Goal: Book appointment/travel/reservation

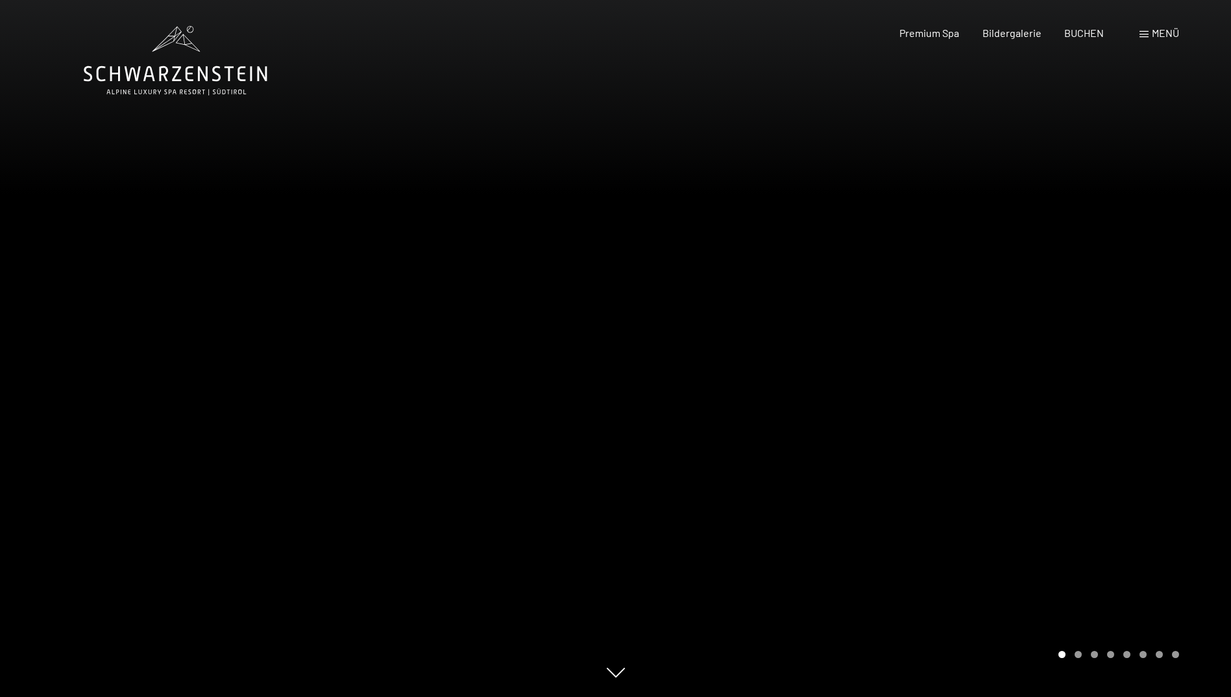
click at [1019, 319] on div at bounding box center [924, 348] width 616 height 697
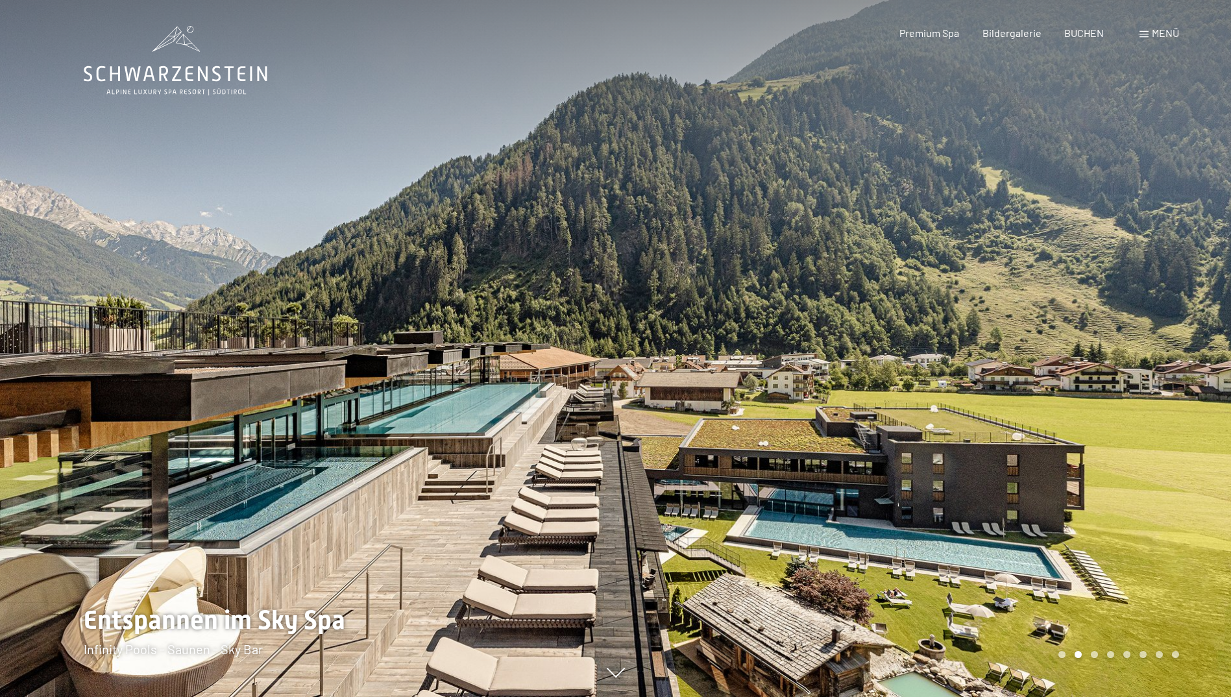
click at [1187, 254] on div at bounding box center [924, 348] width 616 height 697
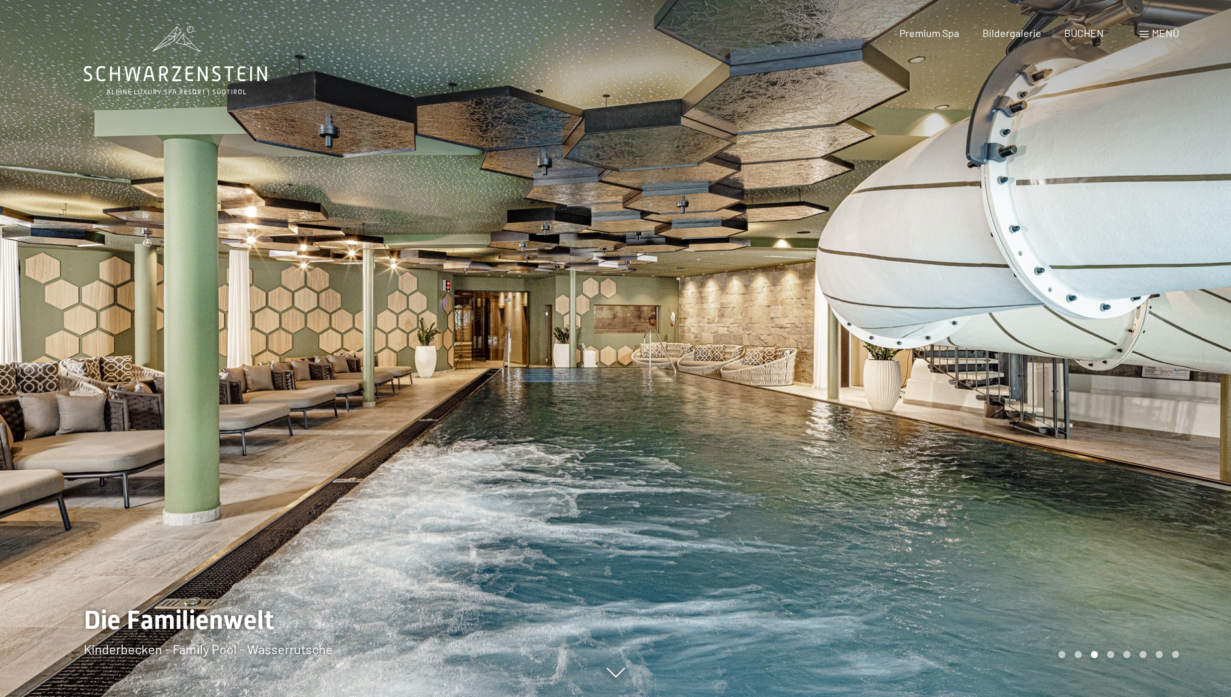
click at [1187, 254] on div at bounding box center [924, 348] width 616 height 697
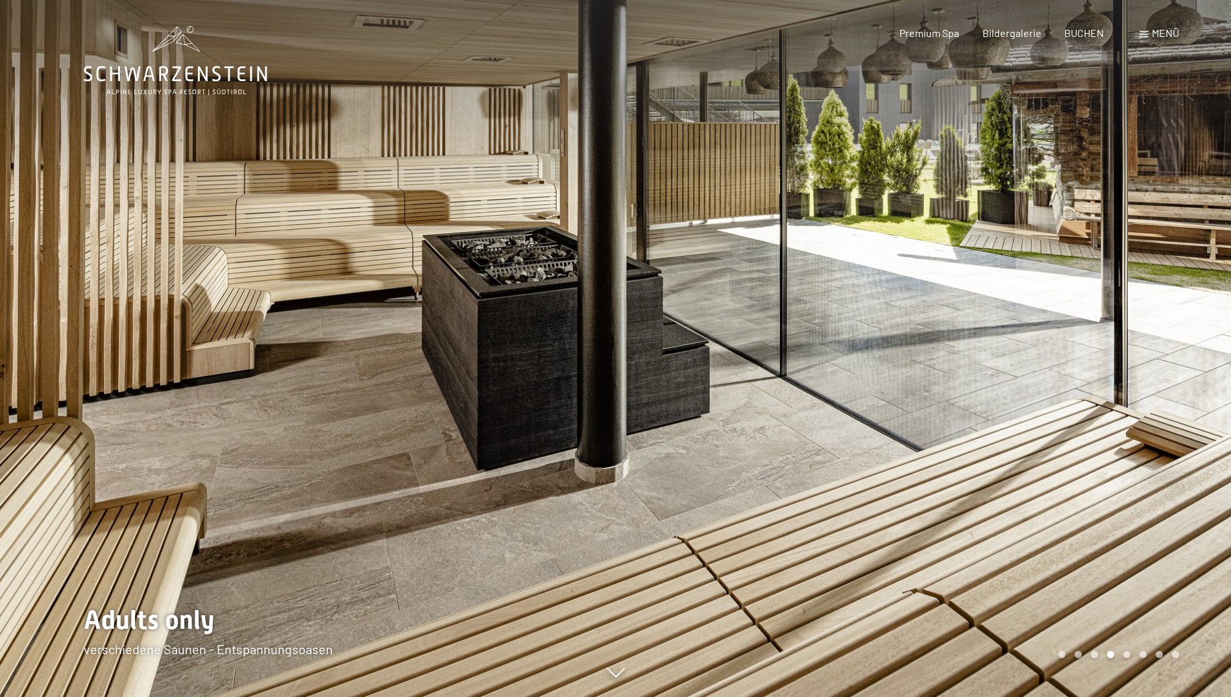
click at [1187, 254] on div at bounding box center [924, 348] width 616 height 697
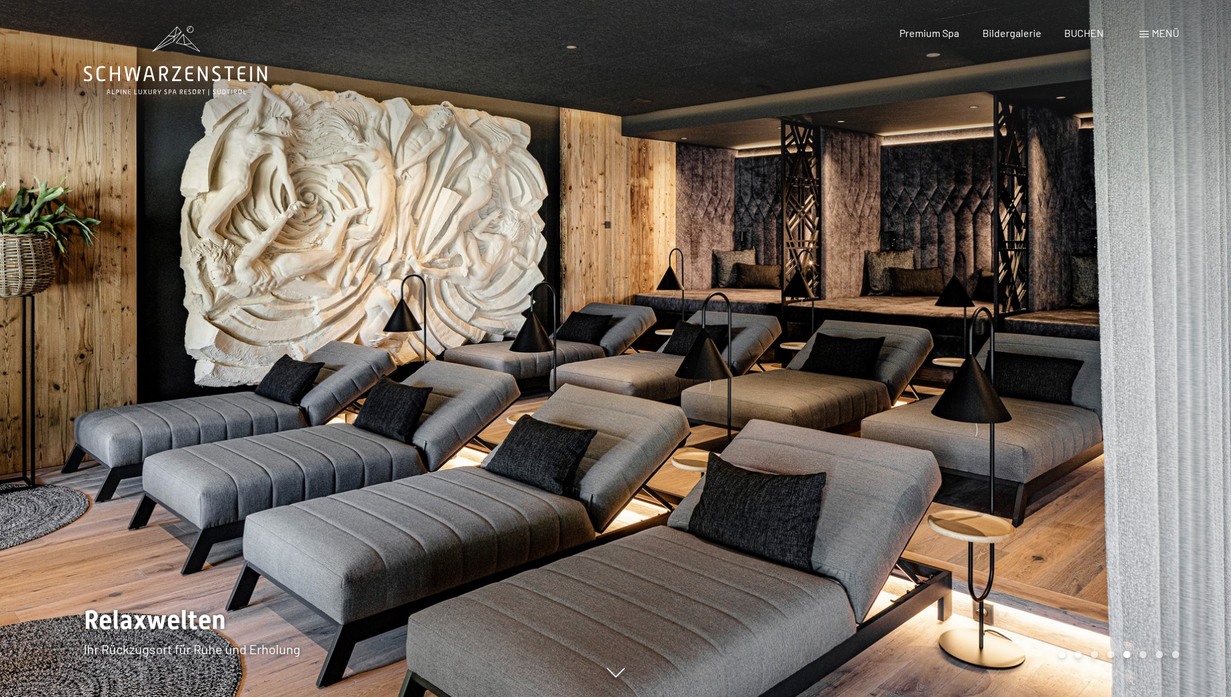
click at [1187, 254] on div at bounding box center [924, 348] width 616 height 697
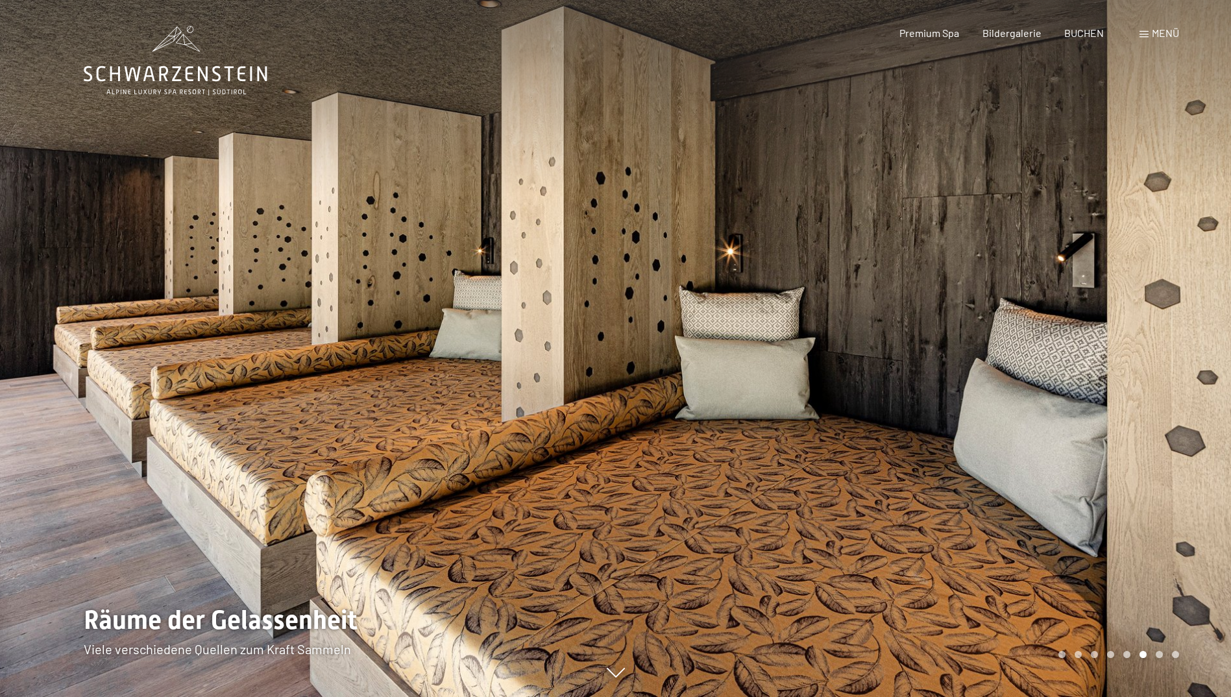
click at [1187, 254] on div at bounding box center [924, 348] width 616 height 697
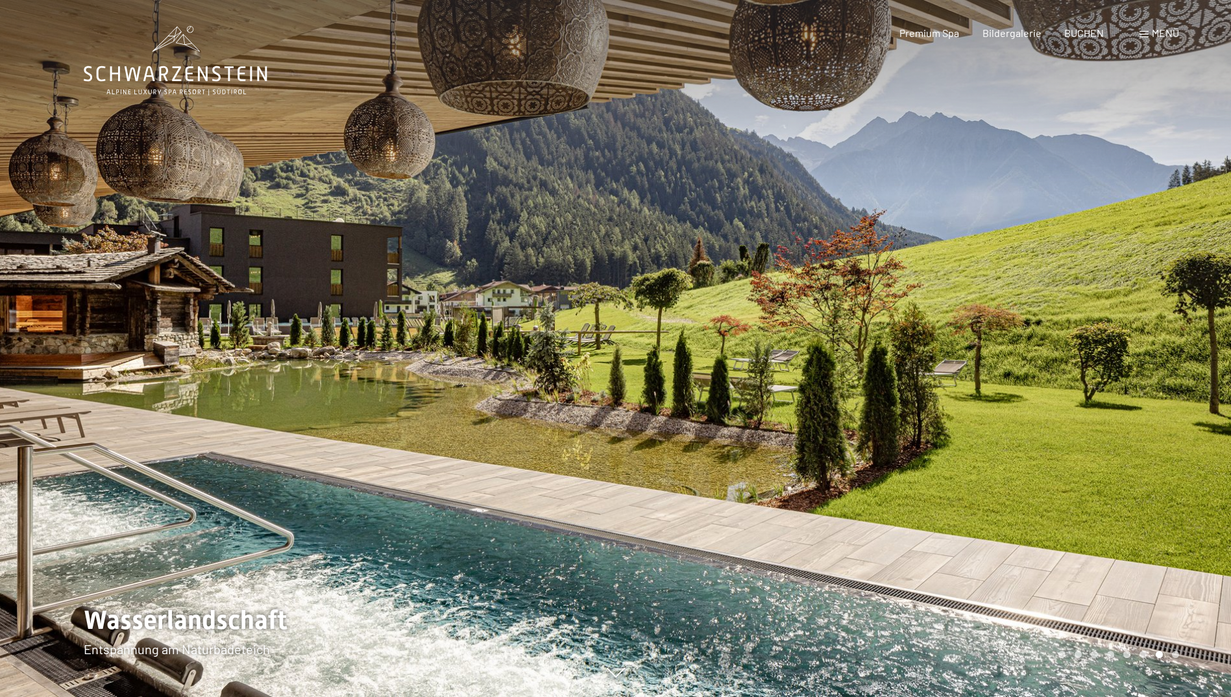
click at [1187, 254] on div at bounding box center [924, 348] width 616 height 697
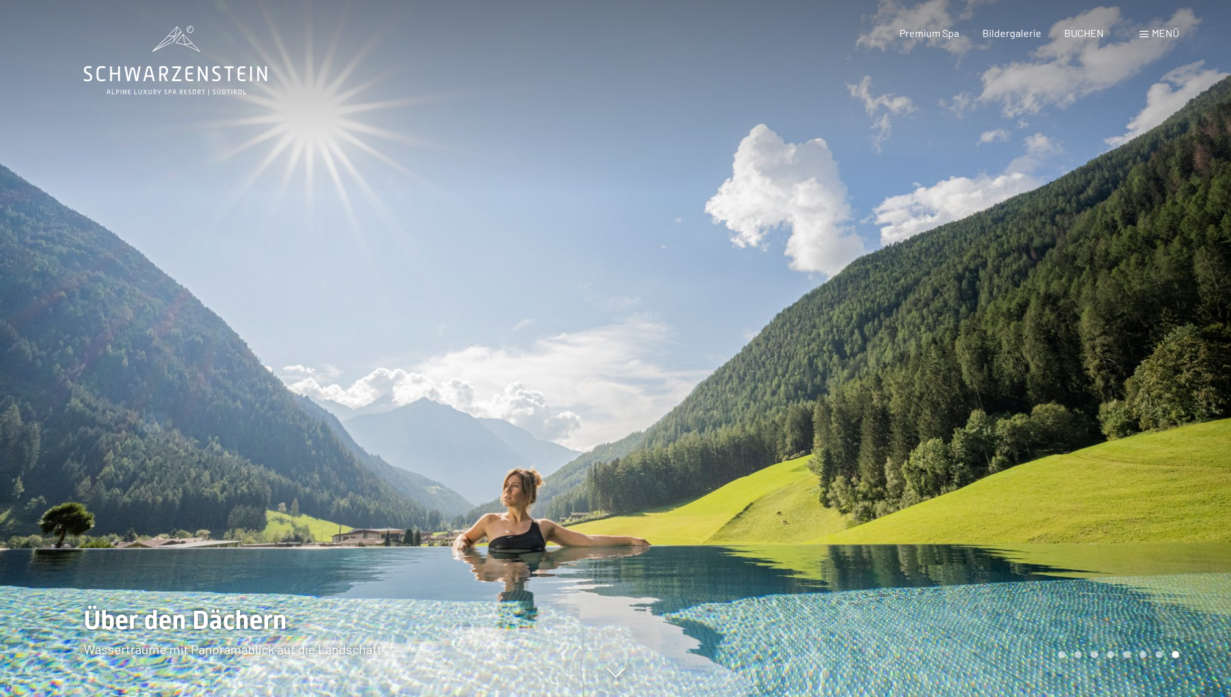
click at [1187, 254] on div at bounding box center [924, 348] width 616 height 697
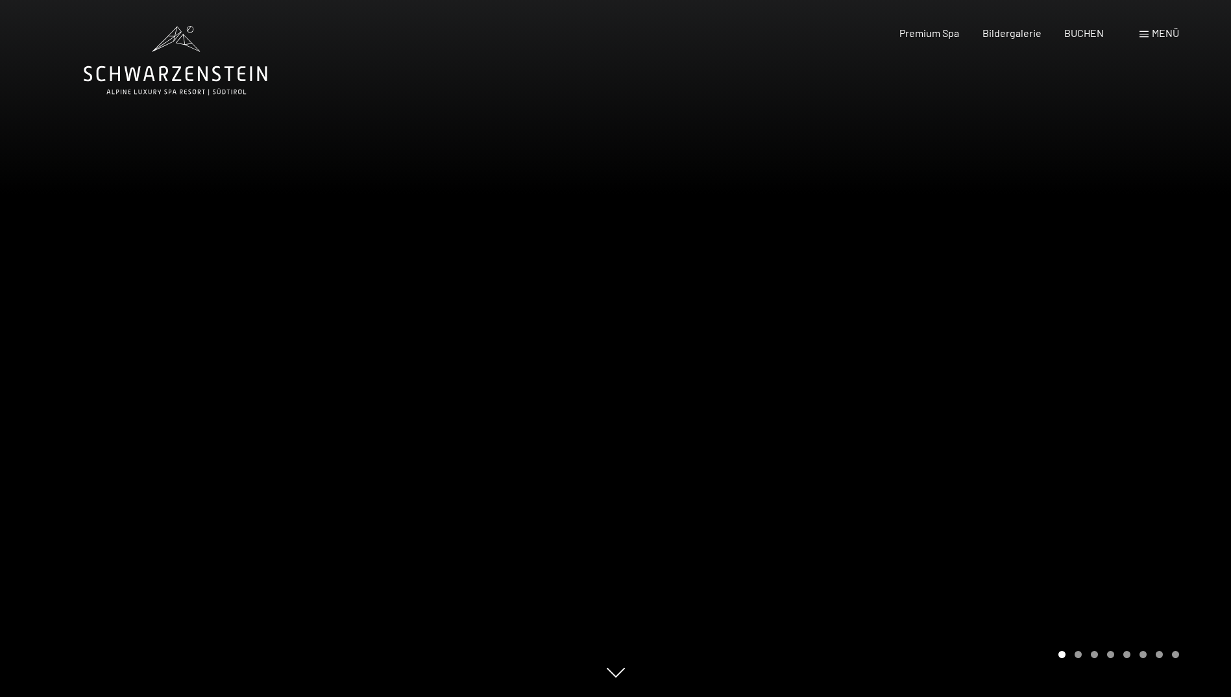
click at [1187, 254] on div at bounding box center [924, 348] width 616 height 697
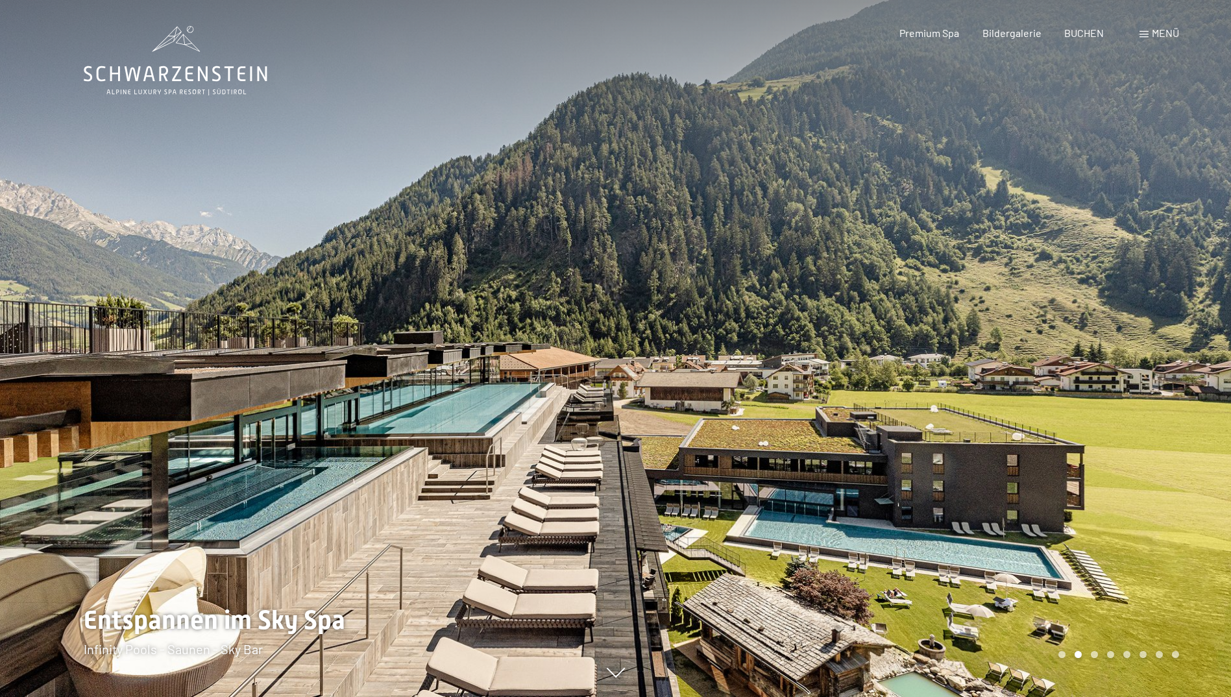
click at [1187, 254] on div at bounding box center [924, 348] width 616 height 697
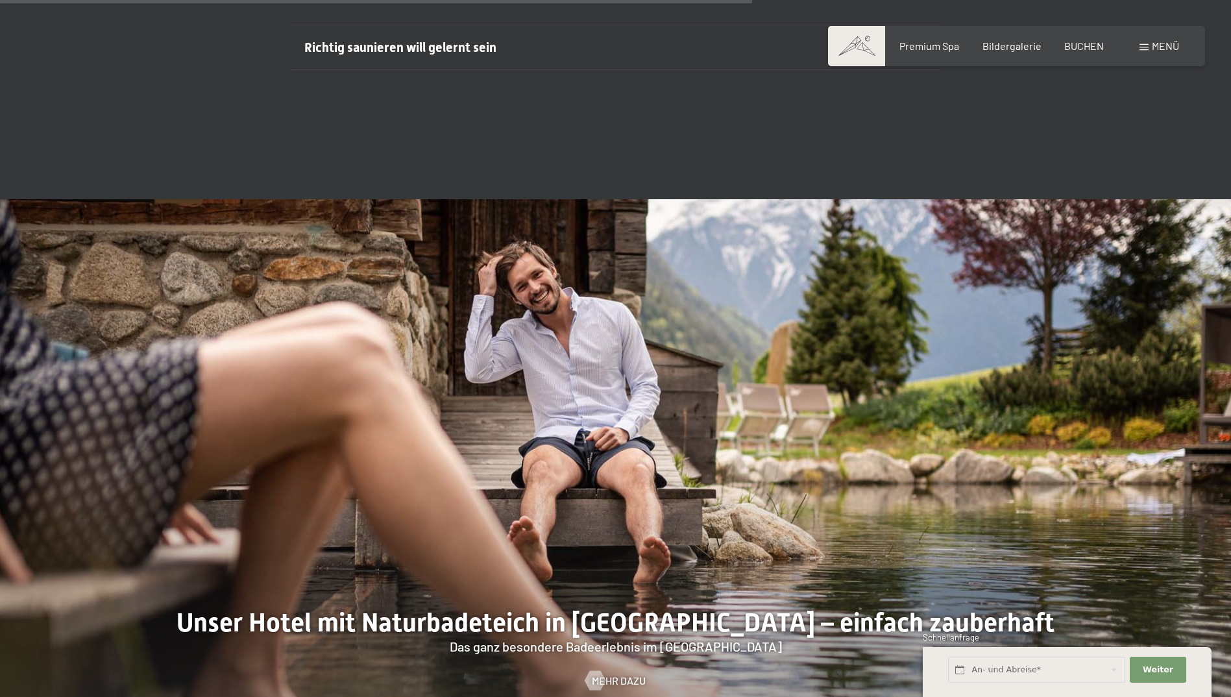
scroll to position [5380, 0]
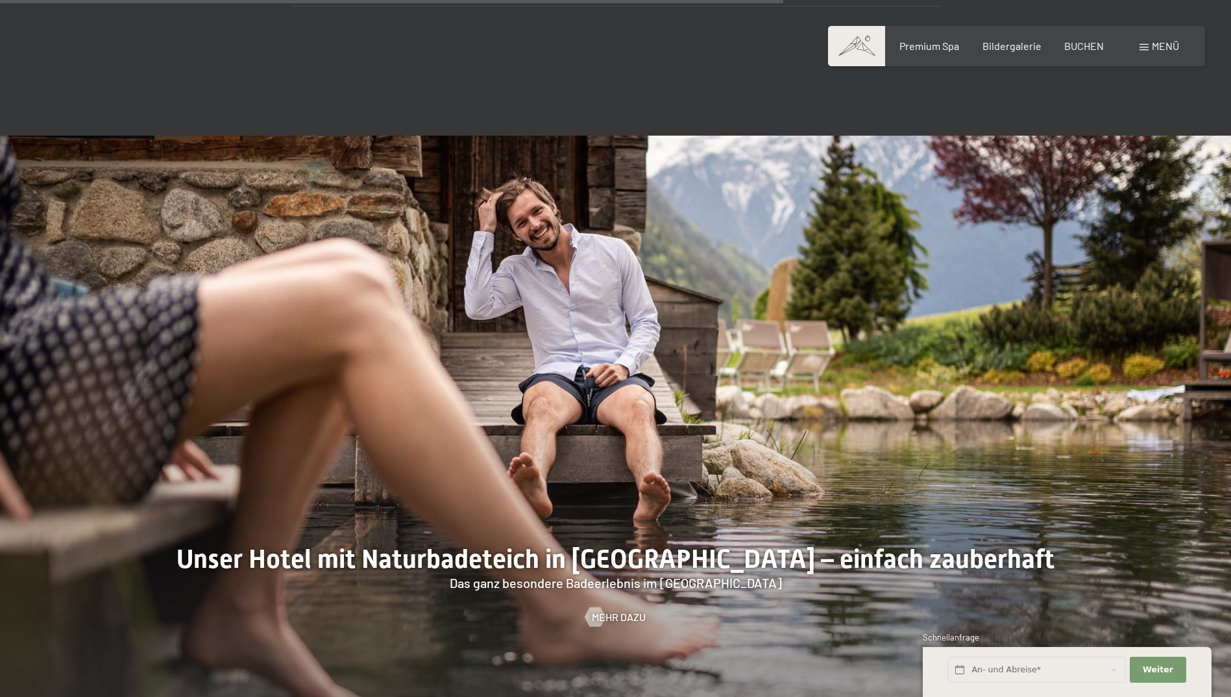
drag, startPoint x: 1217, startPoint y: 393, endPoint x: 1234, endPoint y: 479, distance: 87.9
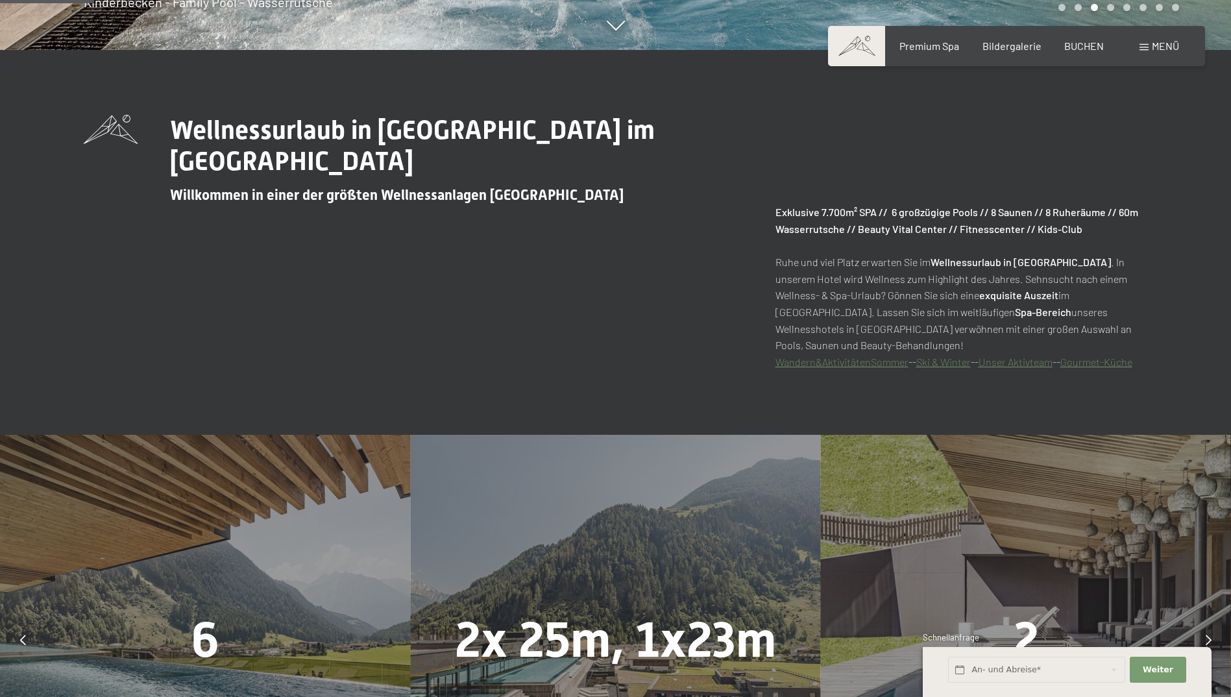
scroll to position [0, 0]
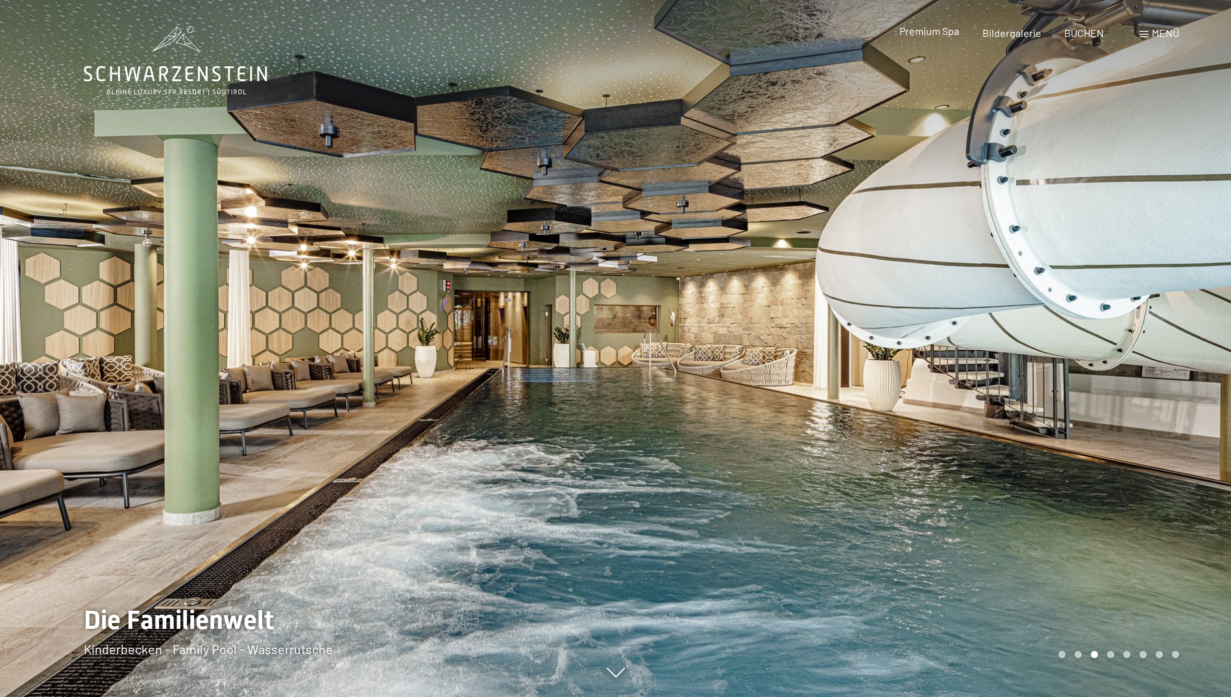
click at [925, 32] on span "Premium Spa" at bounding box center [929, 31] width 60 height 12
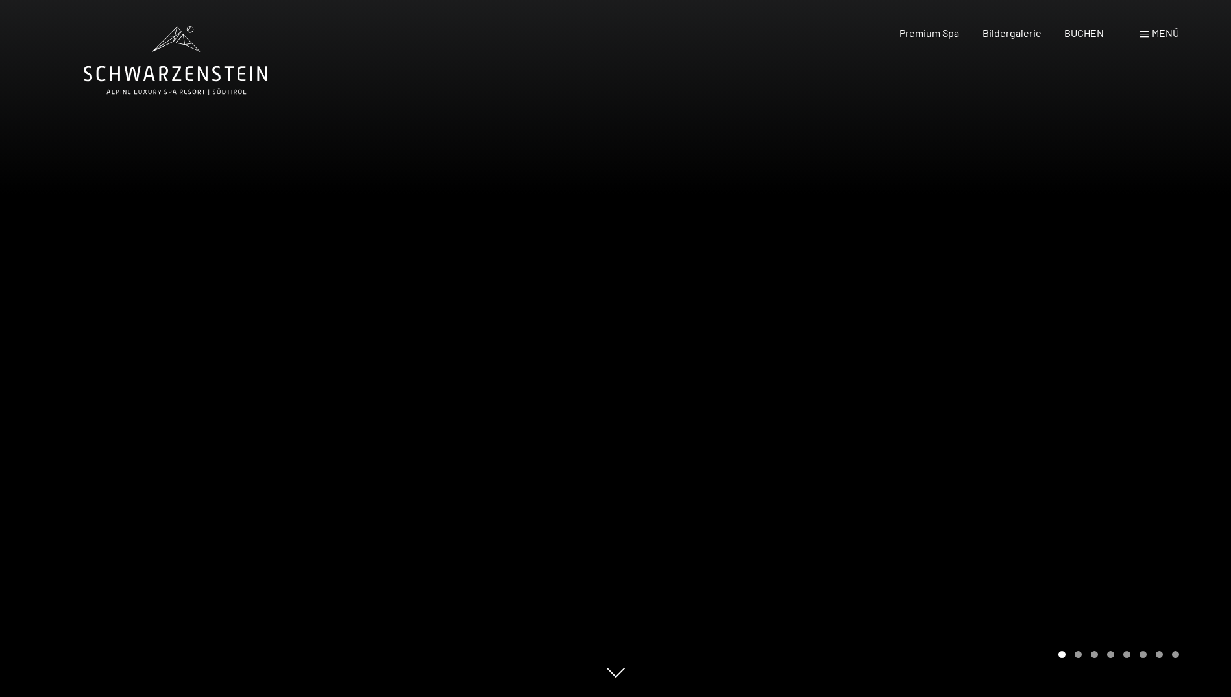
click at [995, 28] on span "Bildergalerie" at bounding box center [1011, 33] width 59 height 12
click at [1010, 31] on span "Bildergalerie" at bounding box center [1011, 31] width 59 height 12
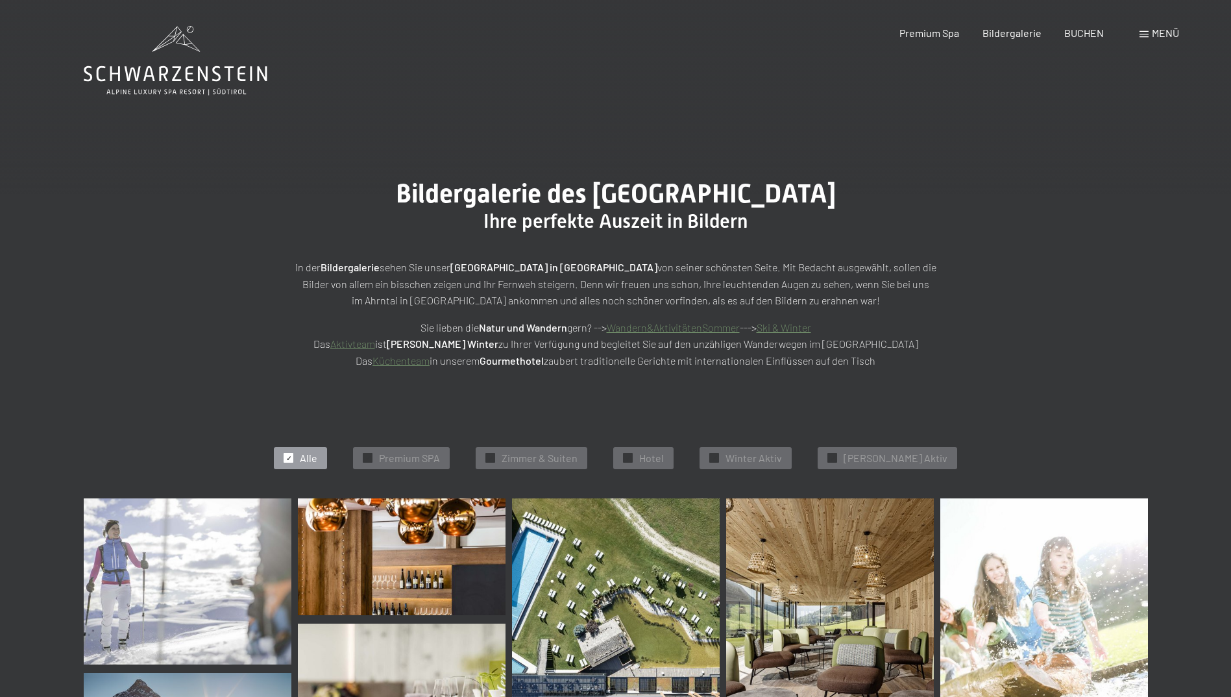
click at [1078, 34] on span "BUCHEN" at bounding box center [1084, 33] width 40 height 12
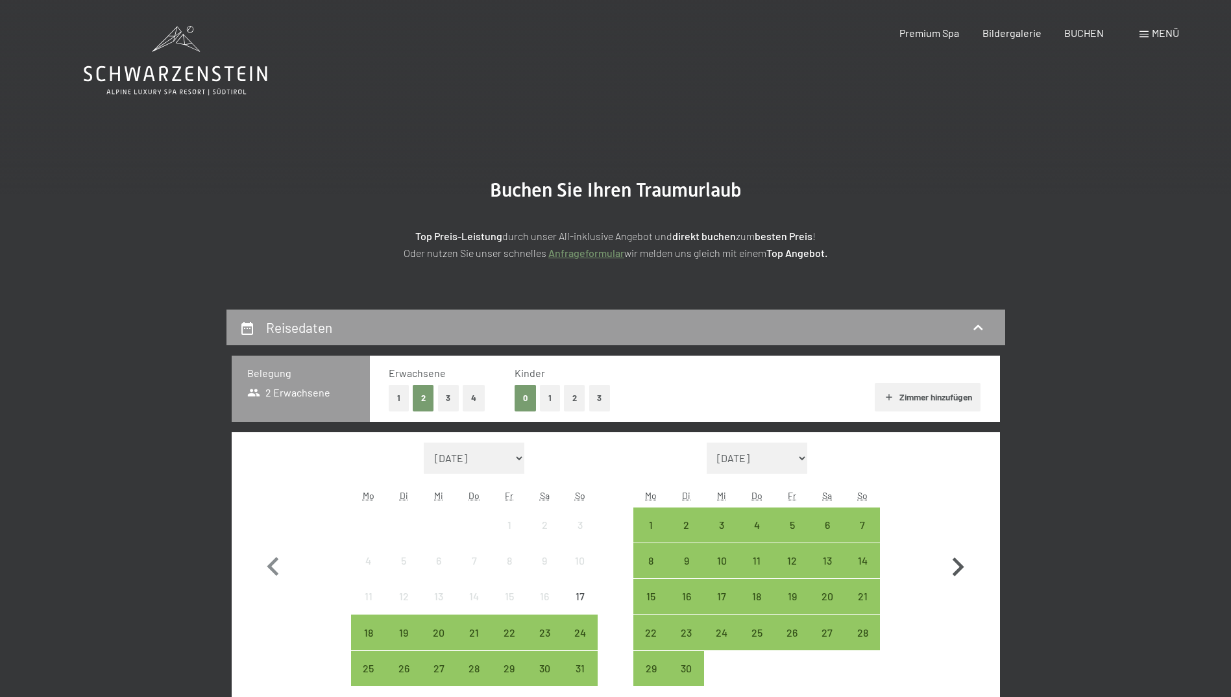
click at [955, 571] on icon "button" at bounding box center [958, 567] width 38 height 38
select select "2025-09-01"
select select "2025-10-01"
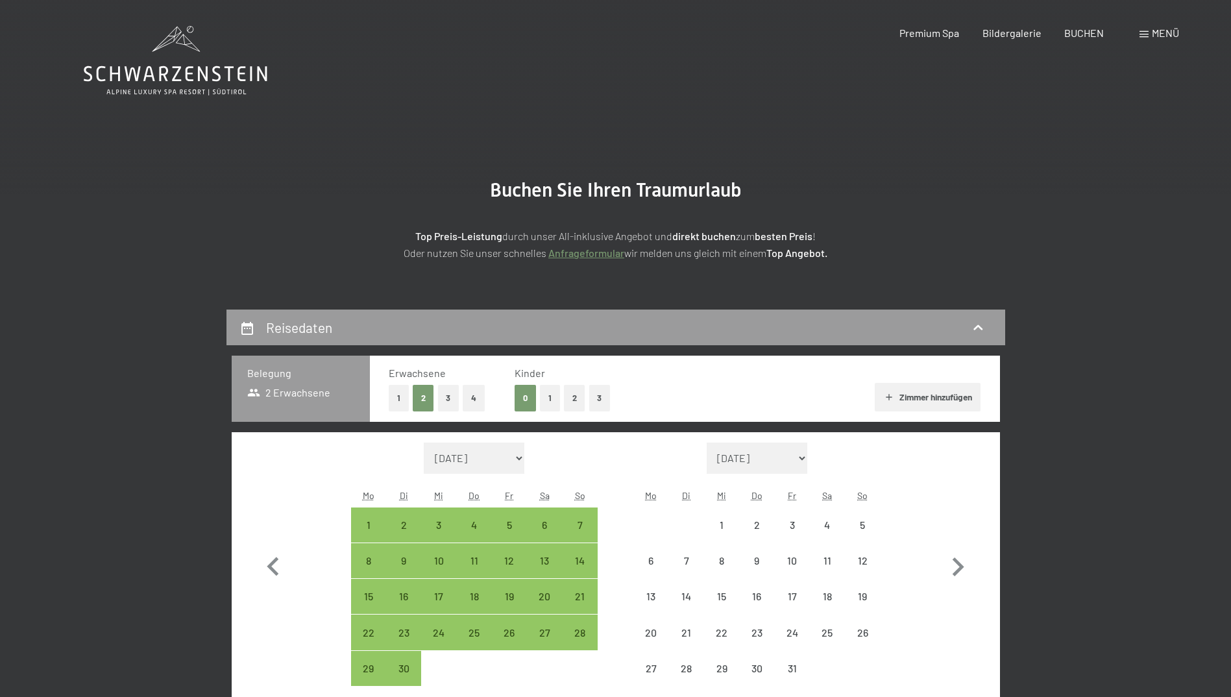
select select "2025-09-01"
select select "2025-10-01"
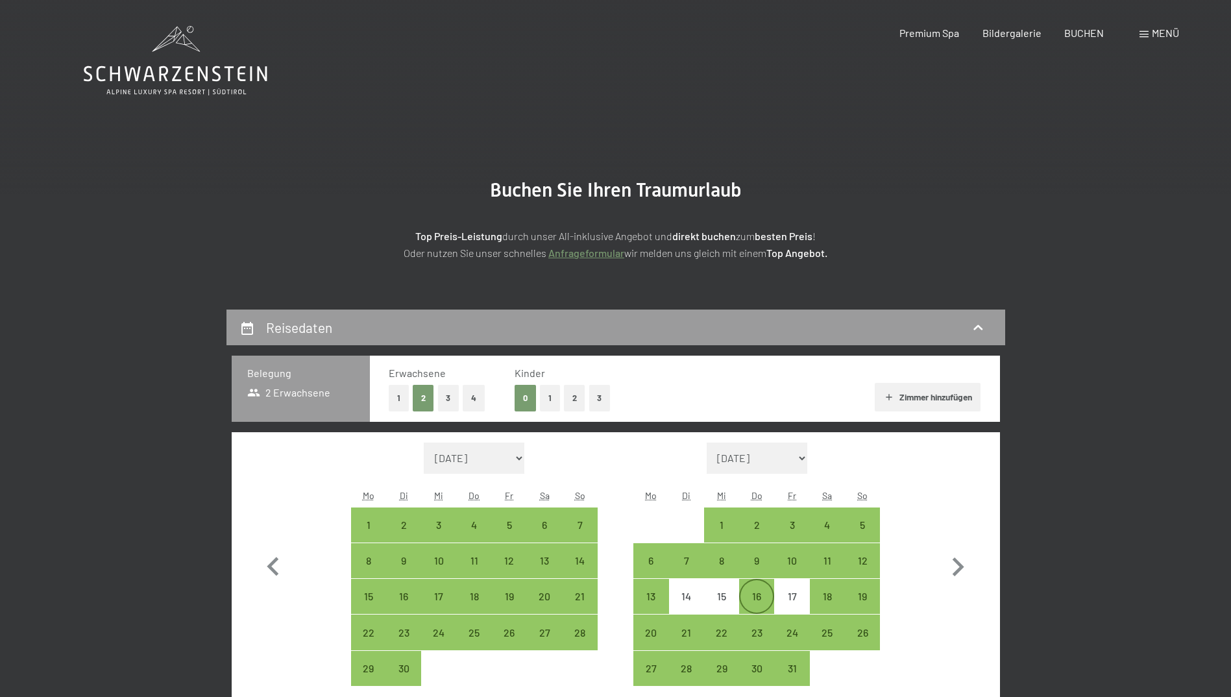
click at [757, 603] on div "16" at bounding box center [756, 607] width 32 height 32
select select "2025-09-01"
select select "2025-10-01"
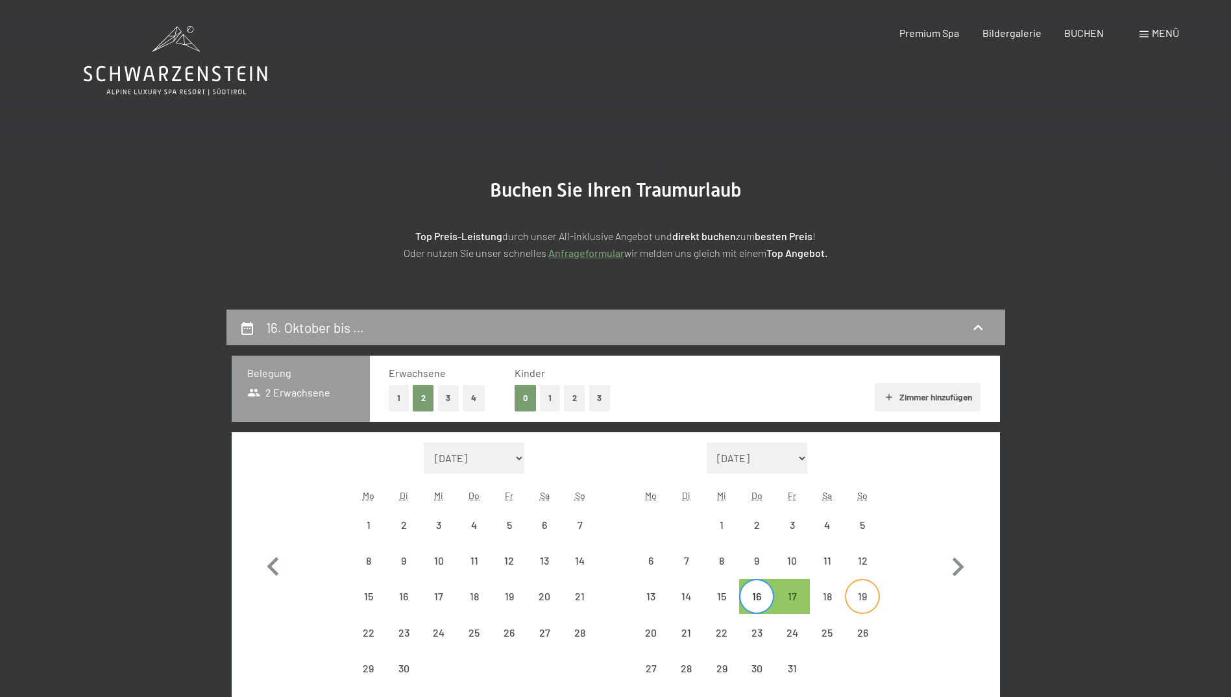
click at [858, 598] on div "19" at bounding box center [862, 607] width 32 height 32
select select "2025-09-01"
select select "2025-10-01"
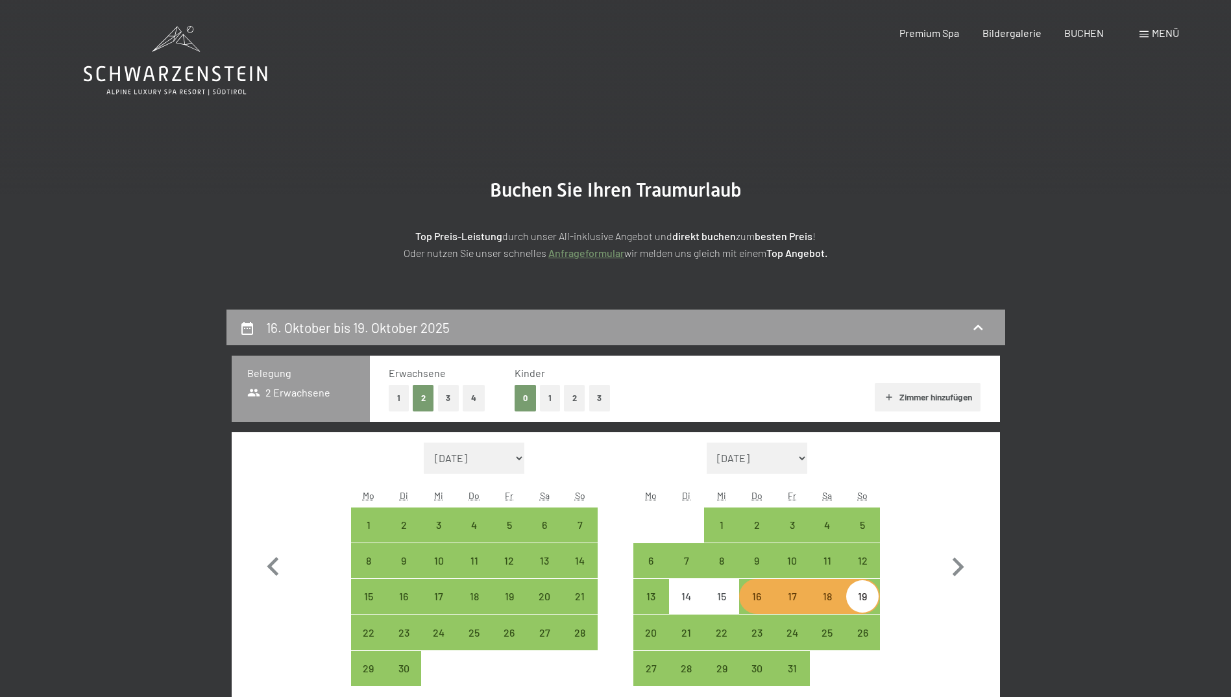
click at [1070, 449] on div "16. Oktober bis 19. Oktober 2025 Belegung 2 Erwachsene Erwachsene 1 2 3 4 Kinde…" at bounding box center [615, 706] width 983 height 795
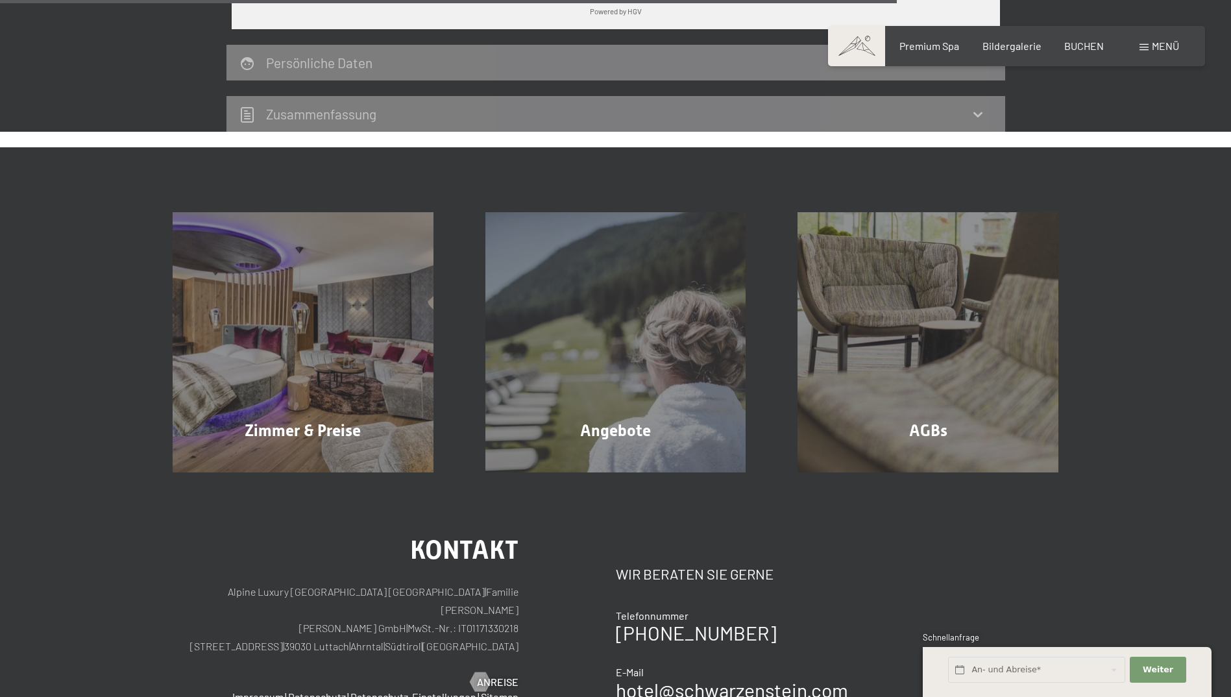
scroll to position [995, 0]
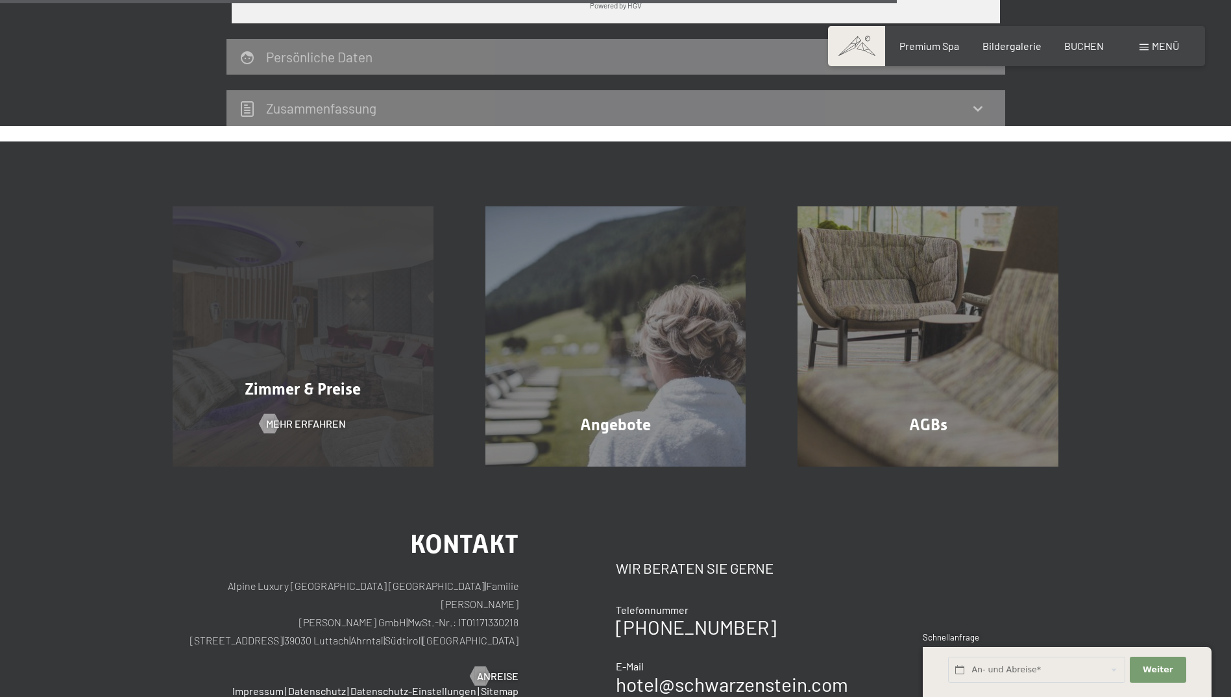
click at [361, 358] on div "Zimmer & Preise Mehr erfahren" at bounding box center [303, 336] width 313 height 261
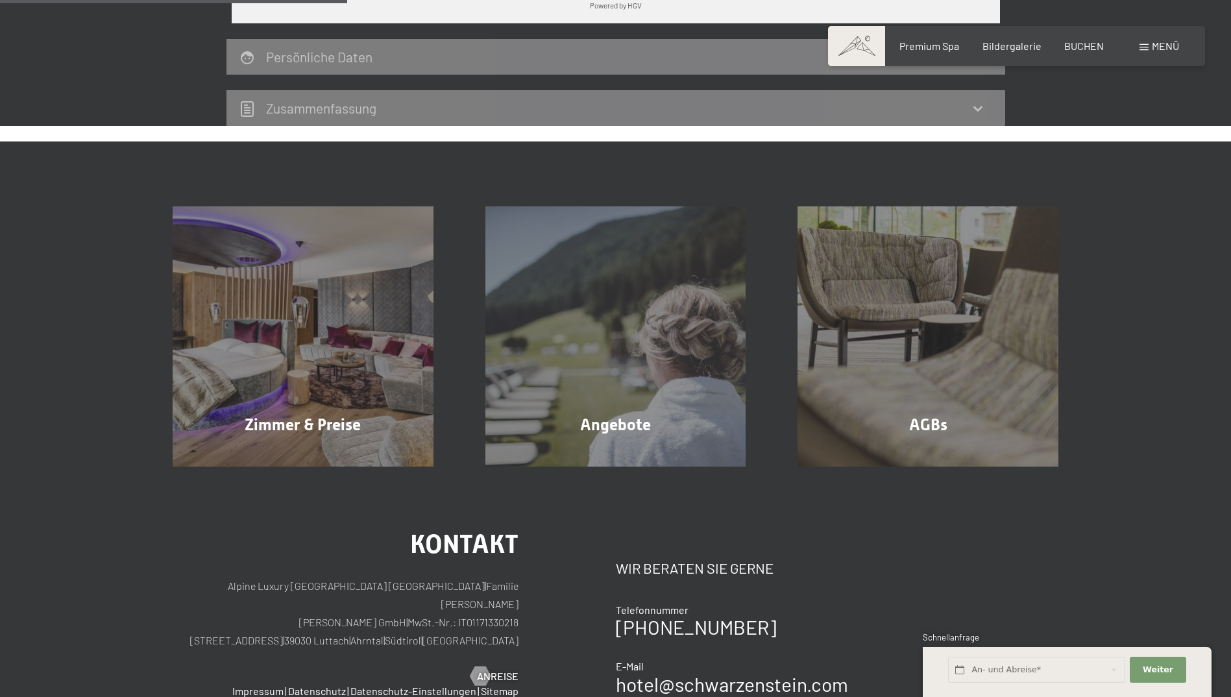
scroll to position [385, 0]
